Goal: Obtain resource: Download file/media

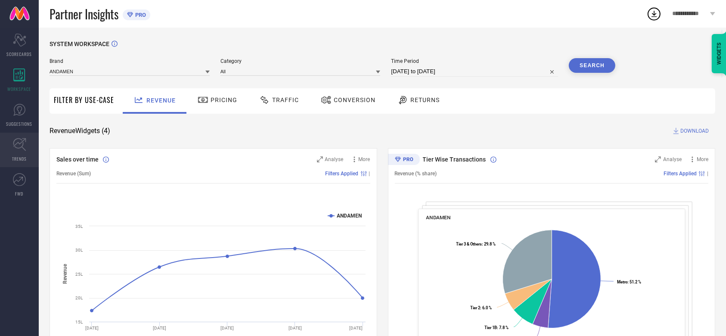
click at [12, 154] on link "TRENDS" at bounding box center [19, 150] width 39 height 34
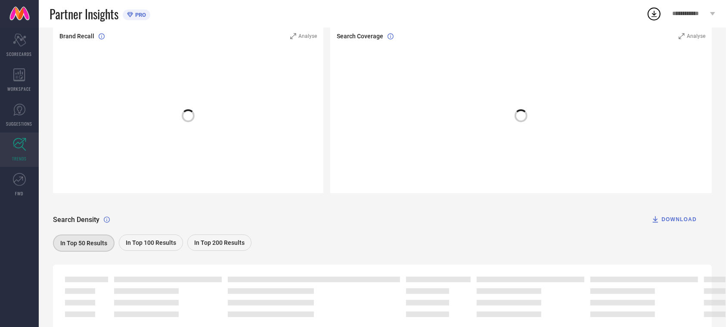
scroll to position [134, 0]
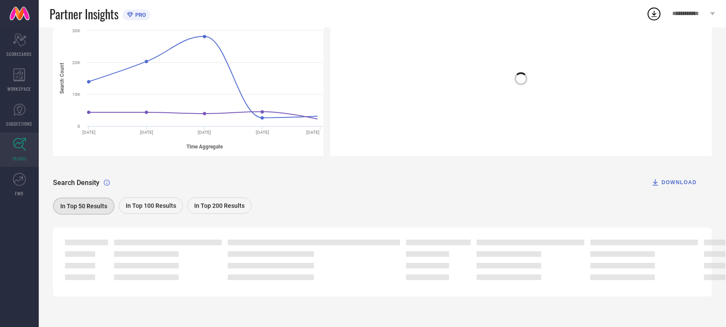
click at [206, 206] on span "In Top 200 Results" at bounding box center [219, 205] width 50 height 7
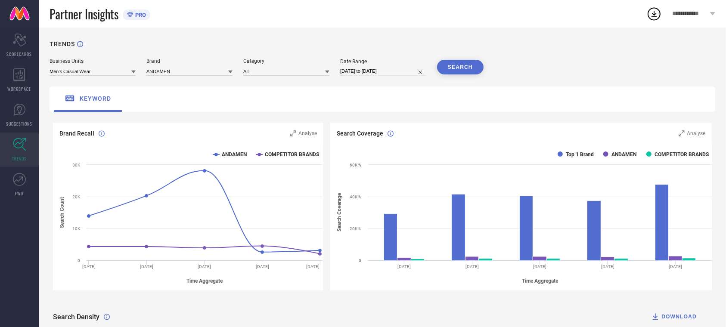
click at [361, 69] on input "[DATE] to [DATE]" at bounding box center [383, 71] width 86 height 9
select select "6"
select select "2025"
select select "7"
select select "2025"
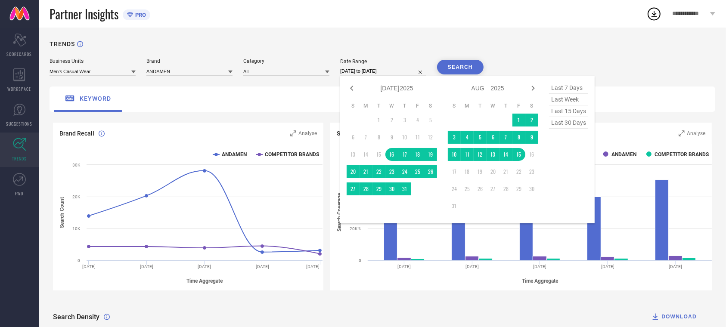
click at [563, 40] on div "TRENDS Business Units Men's Casual Wear Brand ANDAMEN Category All Date Range […" at bounding box center [383, 245] width 688 height 434
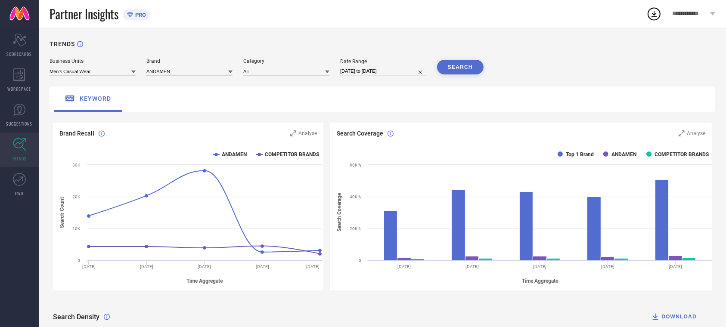
scroll to position [134, 0]
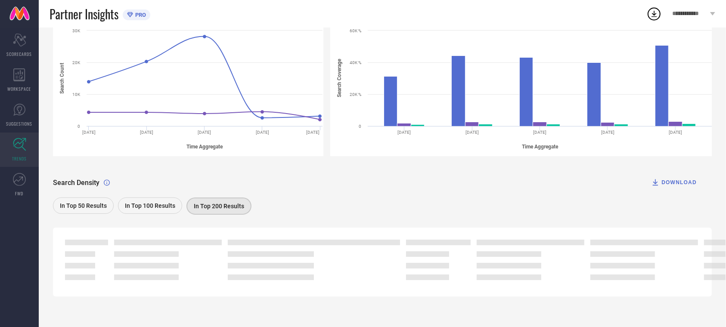
click at [684, 177] on button "DOWNLOAD" at bounding box center [674, 182] width 67 height 17
click at [651, 10] on icon at bounding box center [655, 14] width 16 height 16
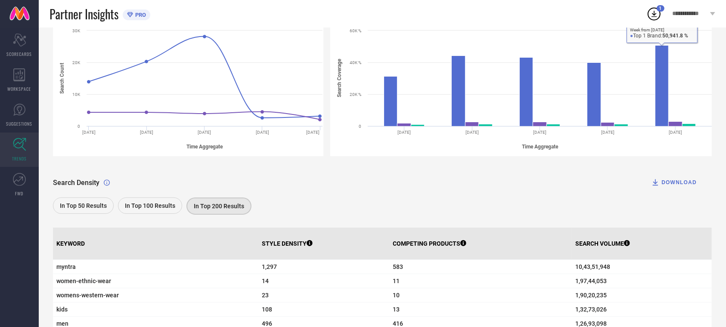
click at [642, 22] on div "Partner Insights PRO" at bounding box center [348, 14] width 597 height 28
click at [648, 16] on icon at bounding box center [655, 14] width 16 height 16
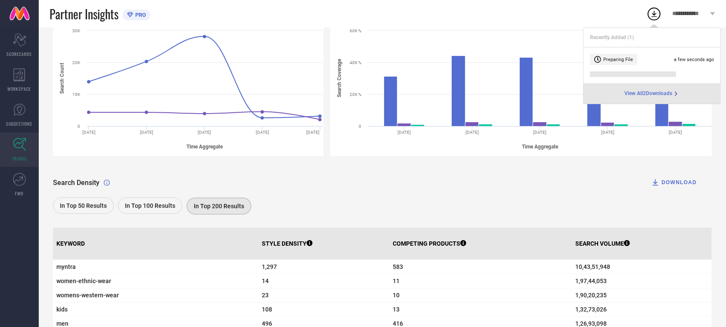
click at [572, 18] on div "Partner Insights PRO" at bounding box center [348, 14] width 597 height 28
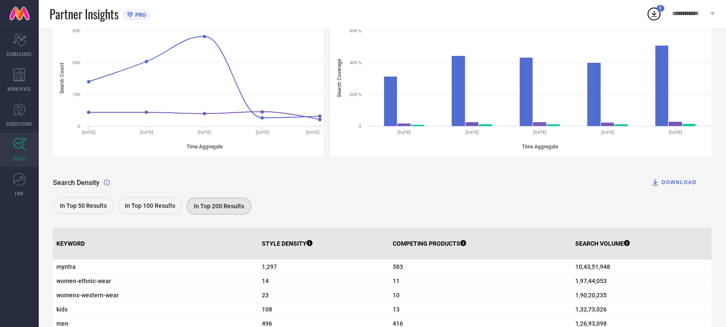
click at [659, 20] on icon at bounding box center [655, 14] width 16 height 16
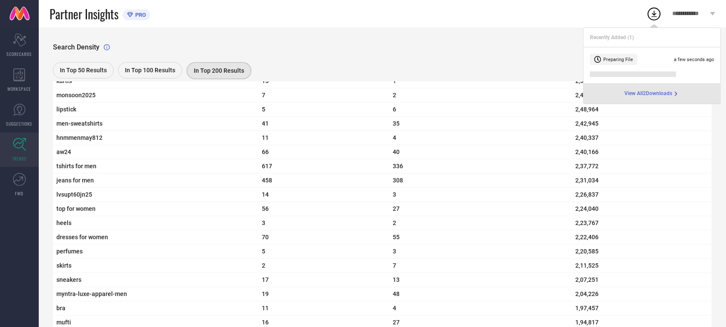
scroll to position [2056, 0]
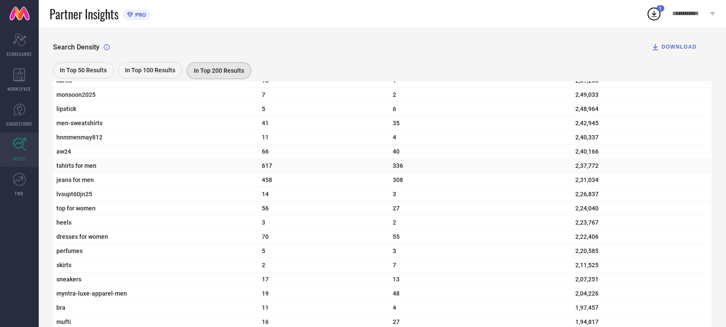
click at [89, 169] on span "tshirts for men" at bounding box center [155, 165] width 199 height 7
click at [590, 169] on span "2,37,772" at bounding box center [642, 165] width 133 height 7
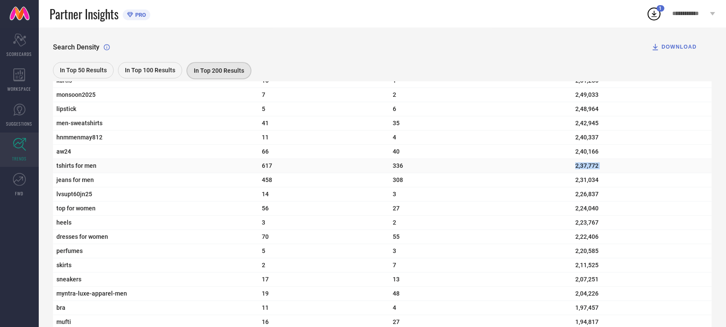
click at [590, 169] on span "2,37,772" at bounding box center [642, 165] width 133 height 7
click at [81, 198] on span "lvsupt60jn25" at bounding box center [155, 194] width 199 height 7
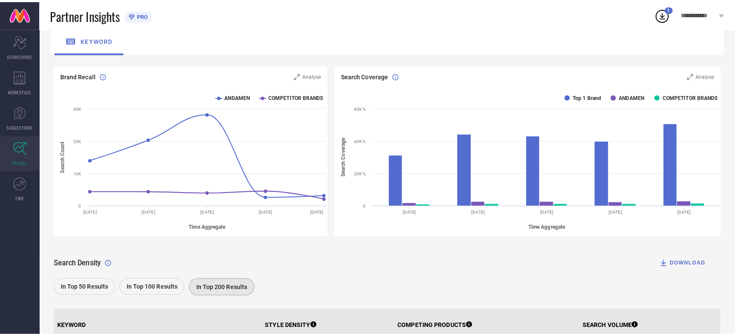
scroll to position [0, 0]
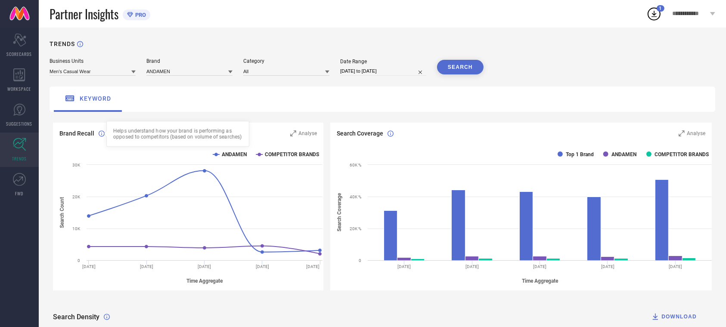
click at [99, 137] on icon at bounding box center [102, 134] width 6 height 6
click at [102, 134] on icon at bounding box center [102, 134] width 6 height 6
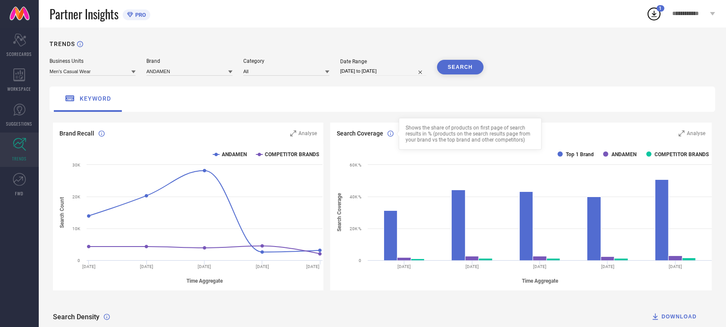
click at [393, 134] on icon at bounding box center [391, 134] width 6 height 6
click at [651, 19] on circle at bounding box center [654, 14] width 12 height 12
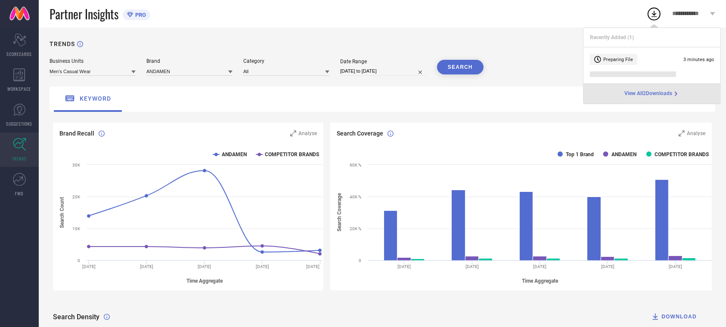
click at [575, 50] on div "TRENDS" at bounding box center [383, 49] width 666 height 18
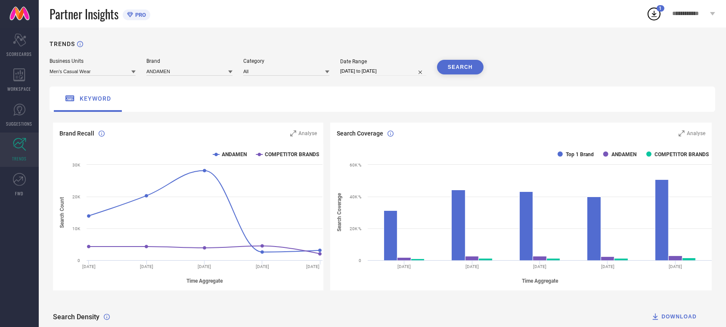
click at [655, 15] on icon at bounding box center [655, 14] width 6 height 6
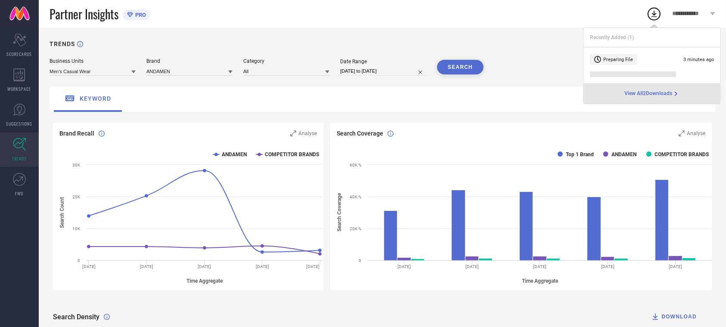
click at [618, 93] on div "View All 2 Downloads" at bounding box center [652, 94] width 137 height 20
click at [645, 93] on span "View All 2 Downloads" at bounding box center [649, 93] width 48 height 7
